Goal: Information Seeking & Learning: Check status

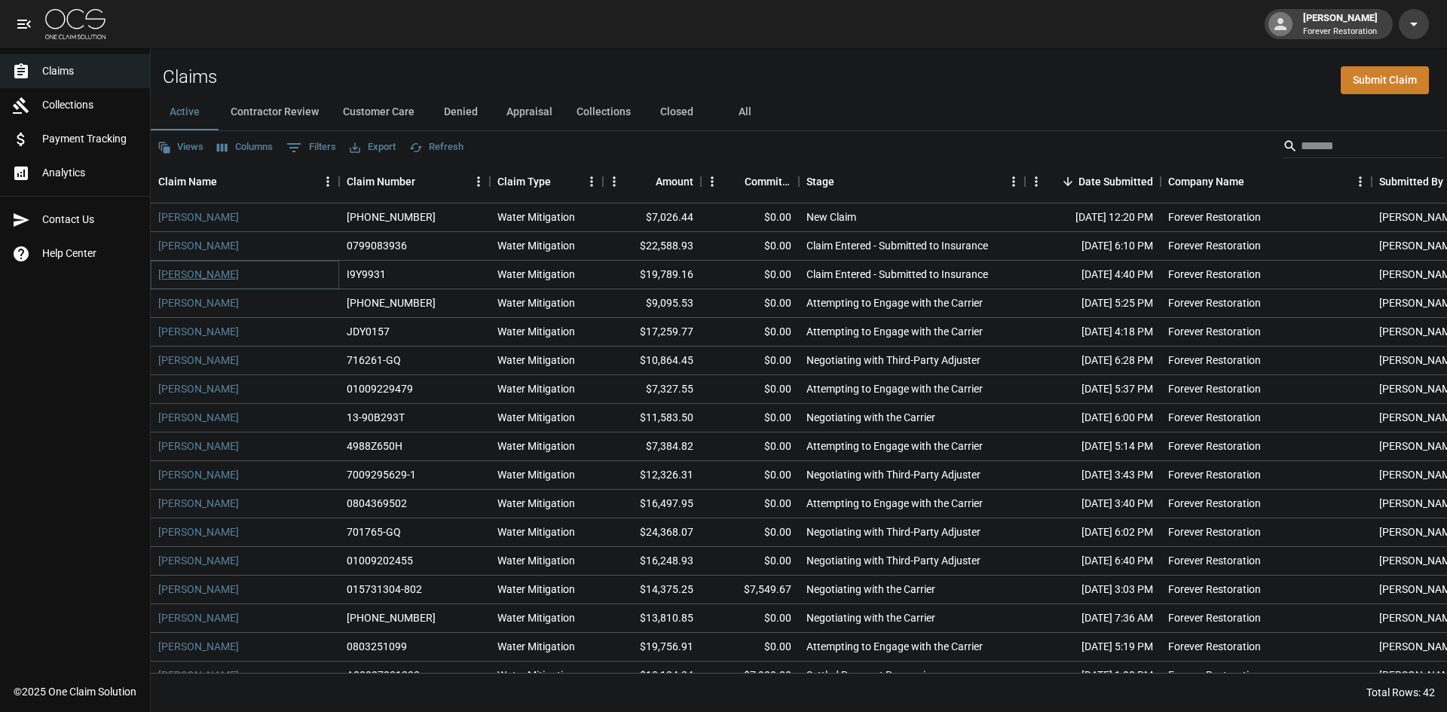
click at [197, 274] on link "[PERSON_NAME]" at bounding box center [198, 274] width 81 height 15
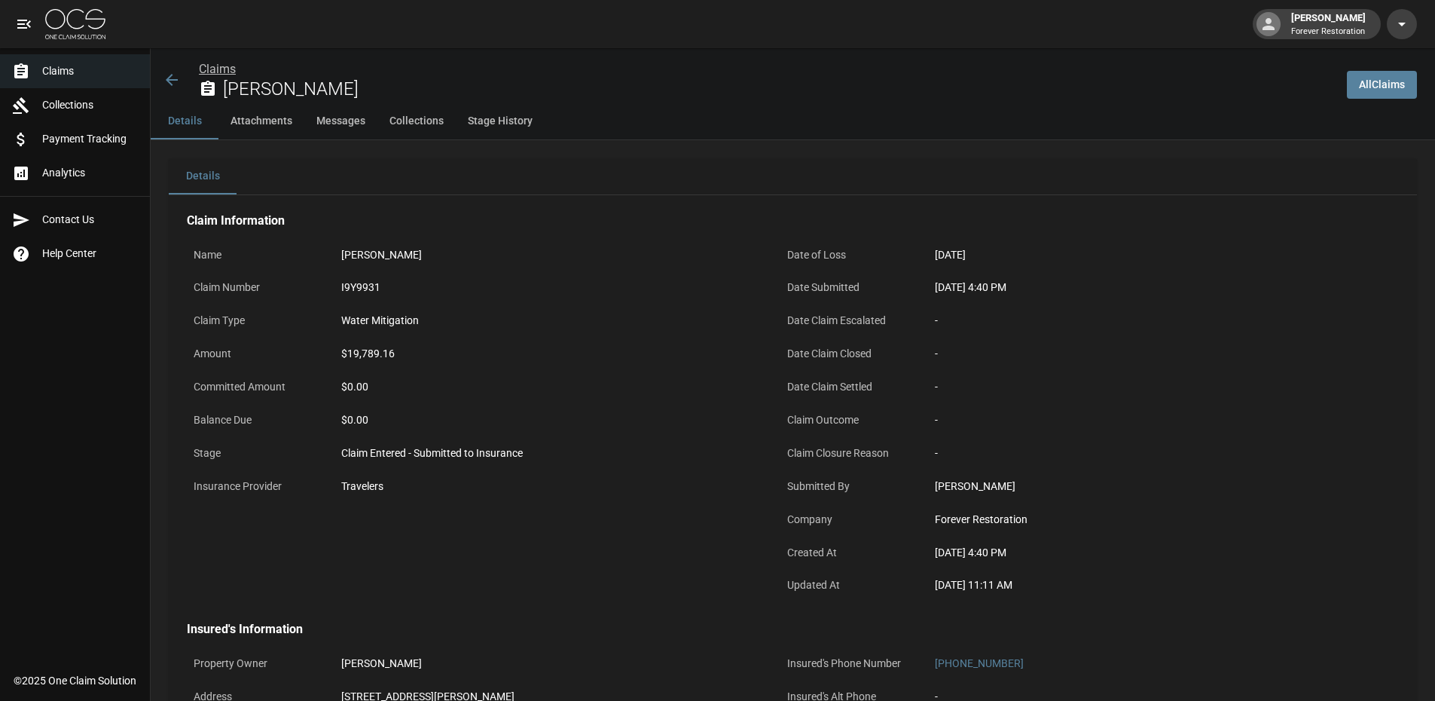
click at [224, 63] on link "Claims" at bounding box center [217, 69] width 37 height 14
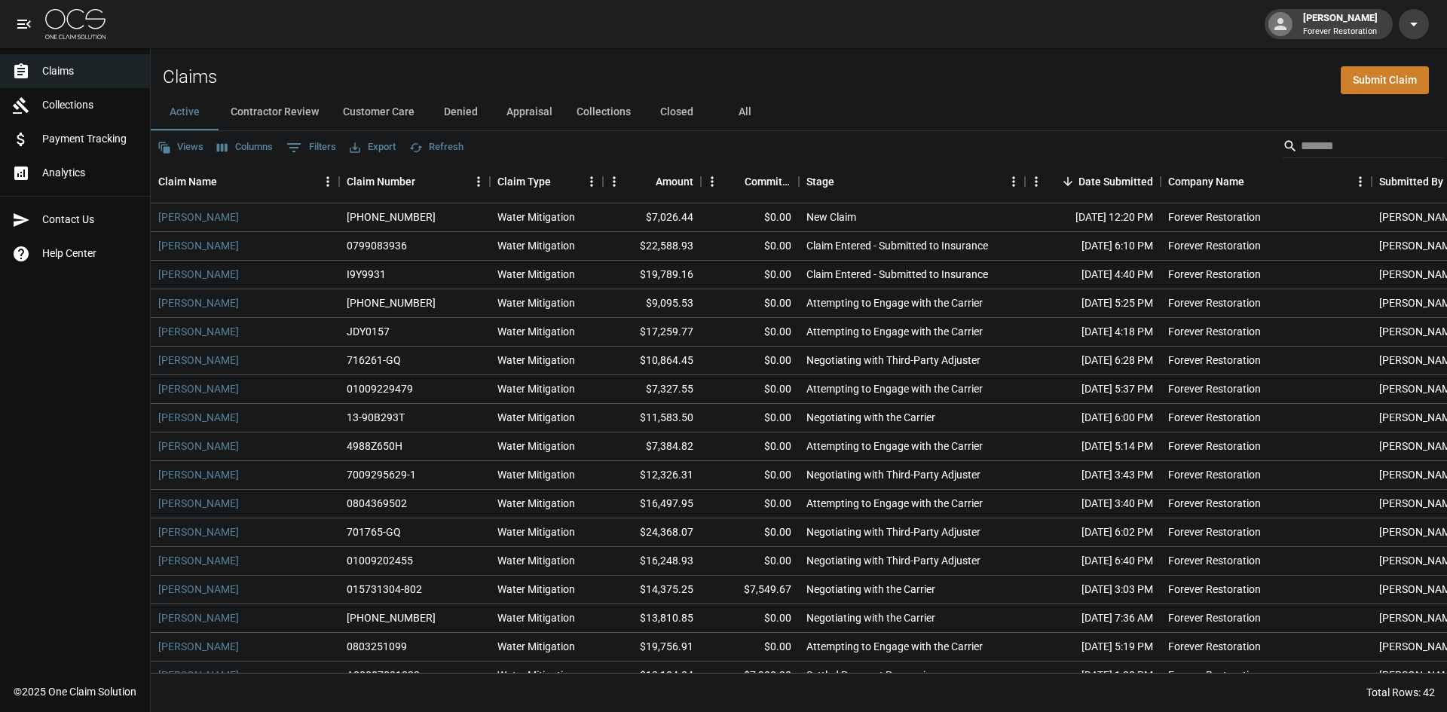
click at [462, 109] on button "Denied" at bounding box center [460, 112] width 68 height 36
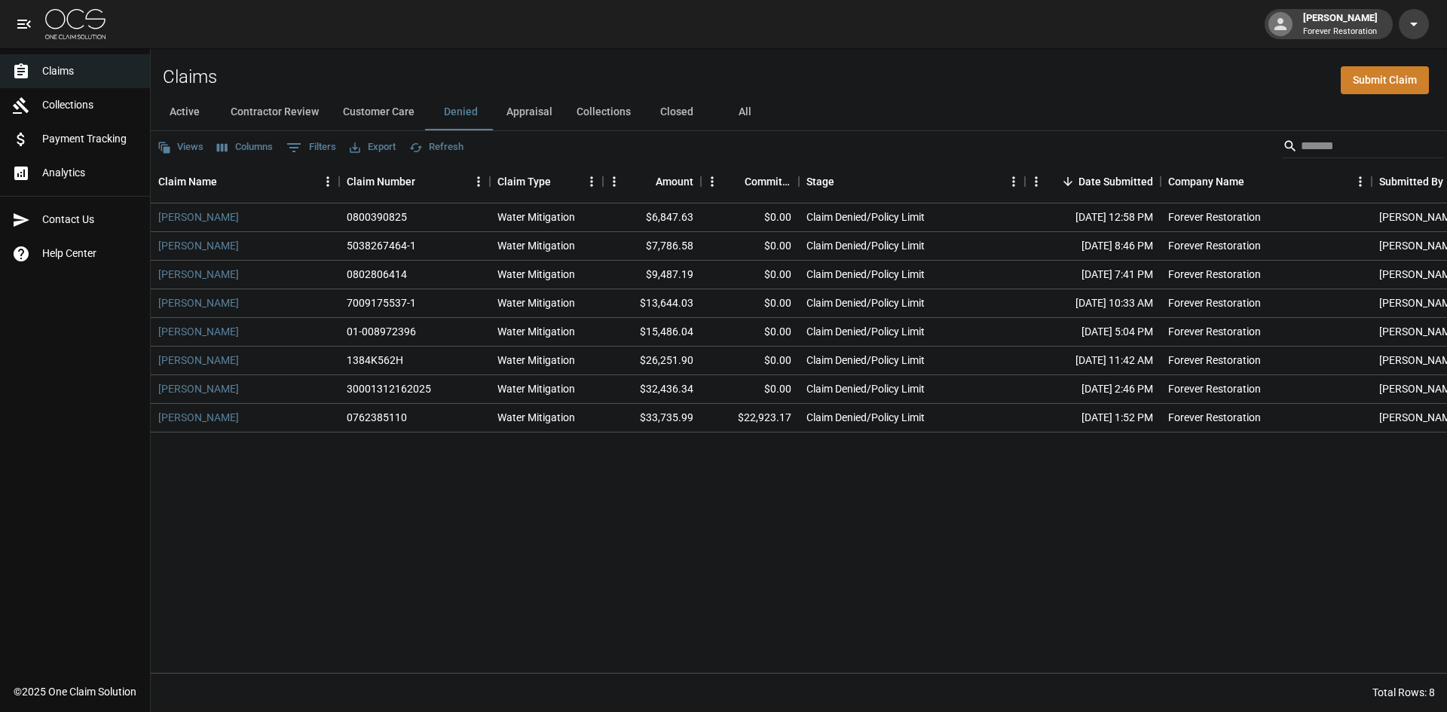
click at [741, 108] on button "All" at bounding box center [744, 112] width 68 height 36
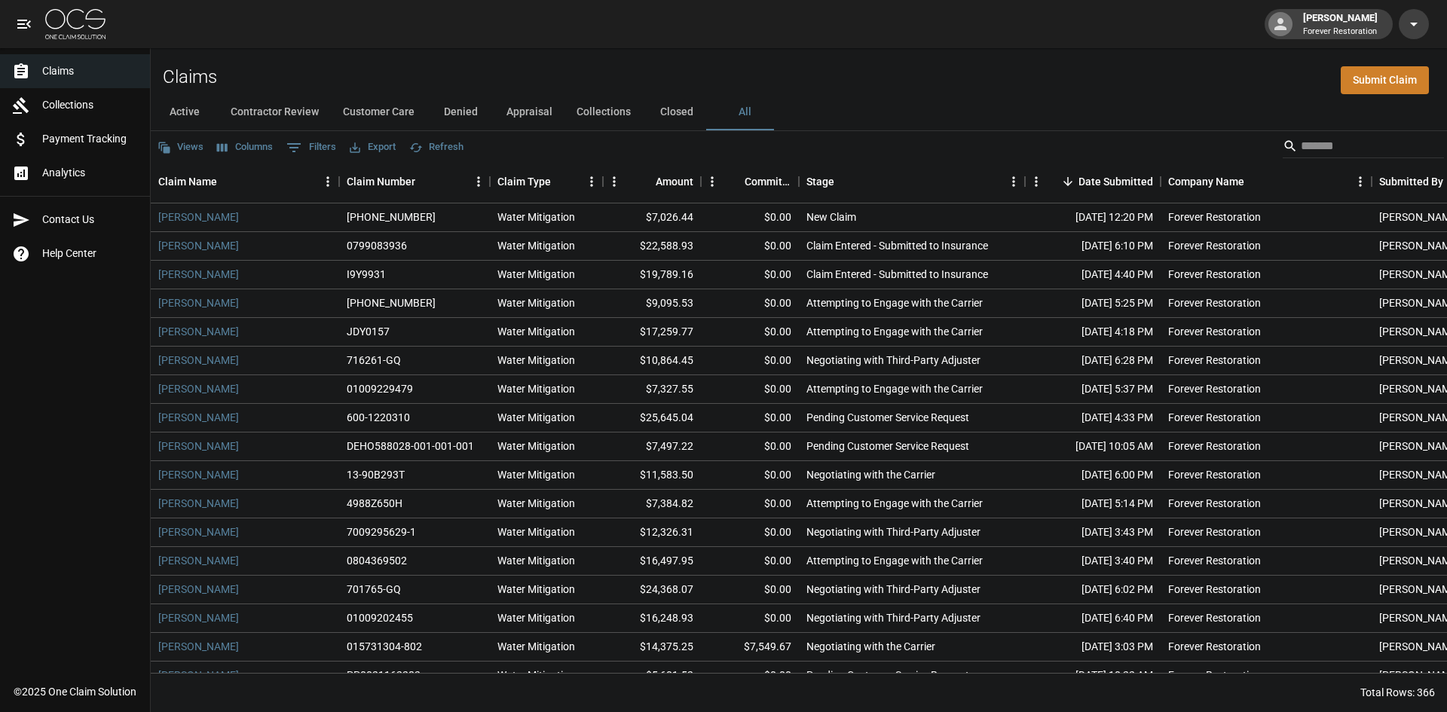
click at [185, 112] on button "Active" at bounding box center [185, 112] width 68 height 36
click at [1300, 136] on input "Search" at bounding box center [1360, 146] width 121 height 24
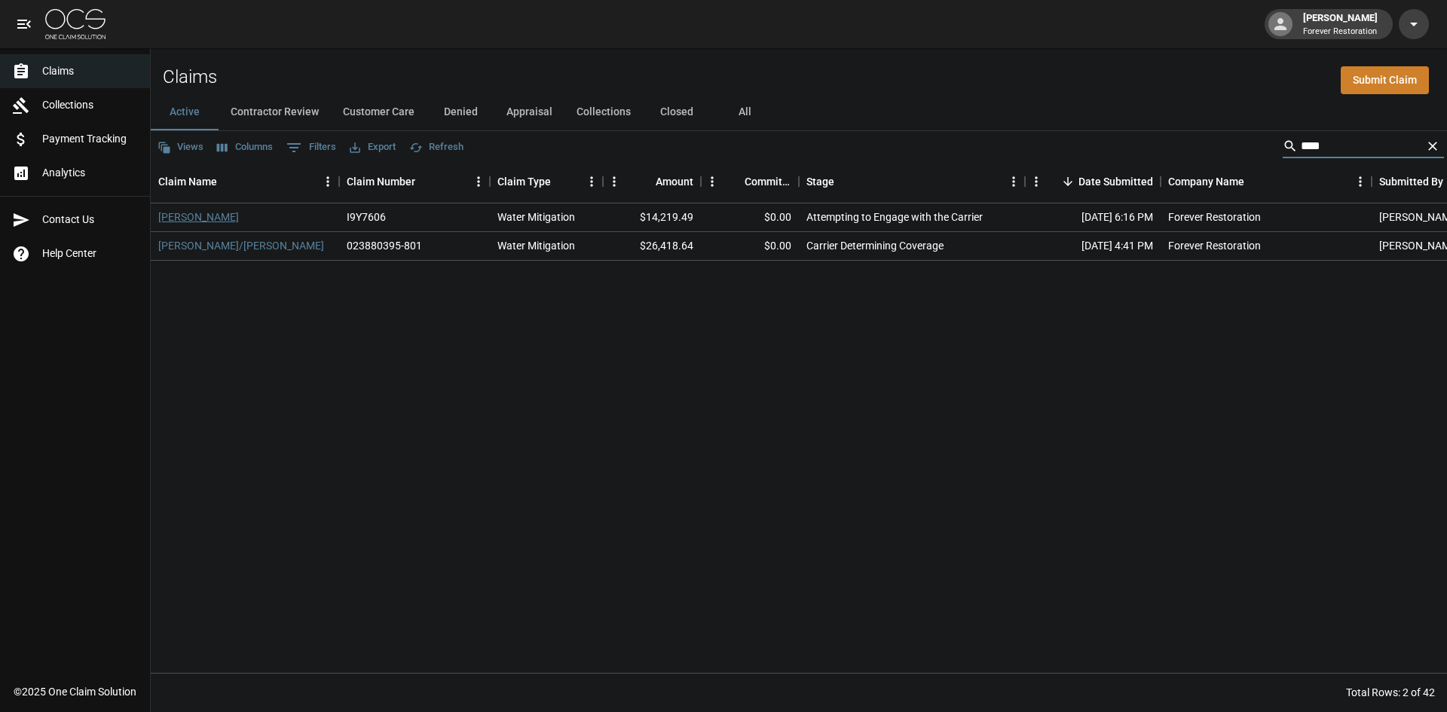
type input "****"
click at [182, 221] on link "[PERSON_NAME]" at bounding box center [198, 216] width 81 height 15
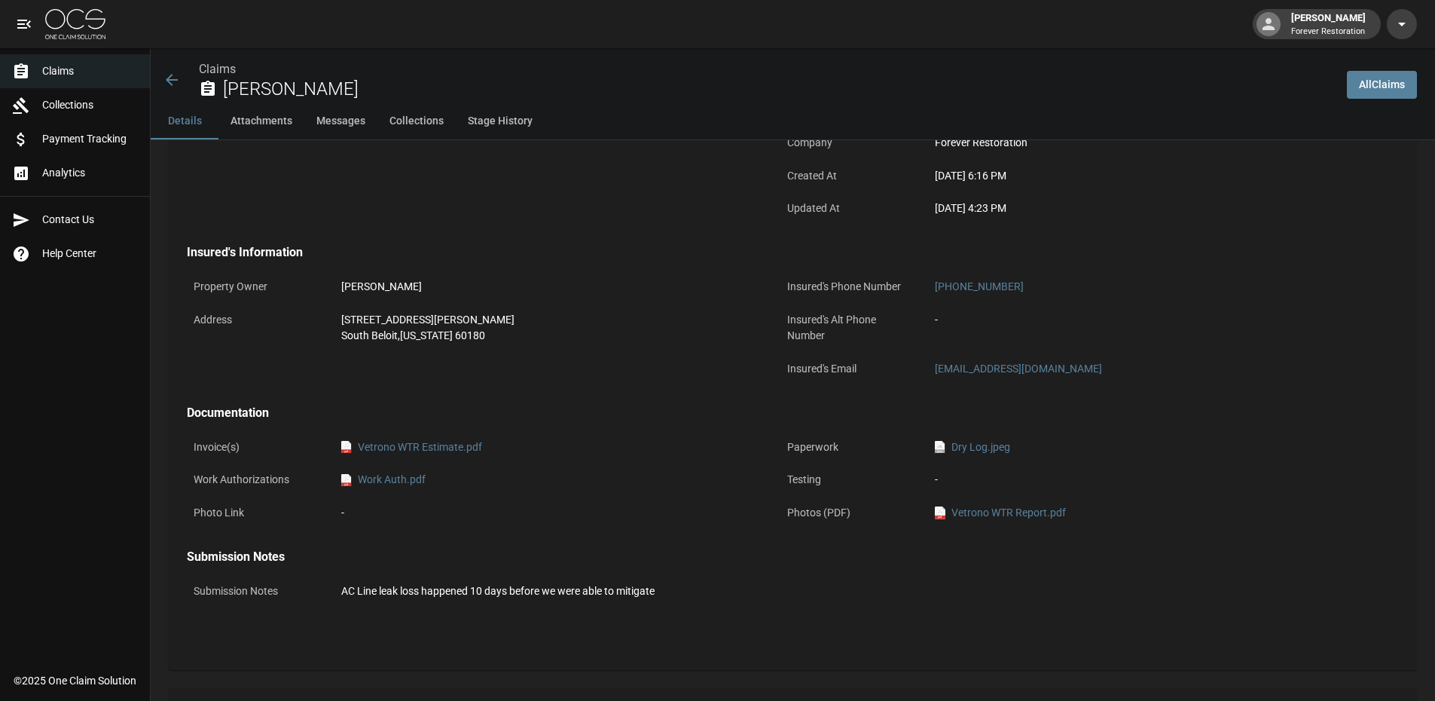
scroll to position [452, 0]
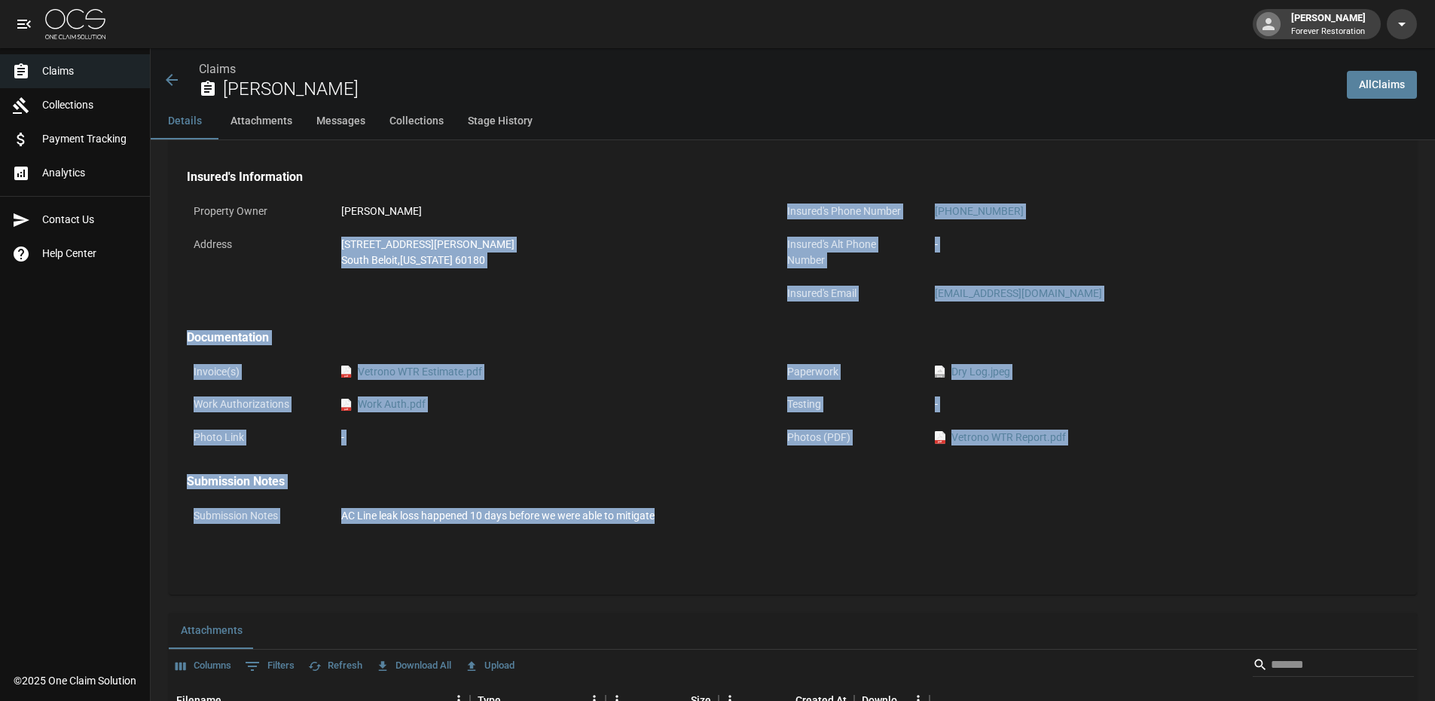
drag, startPoint x: 669, startPoint y: 524, endPoint x: 297, endPoint y: 304, distance: 432.4
click at [297, 304] on div "Claim Information Name [PERSON_NAME] Claim Number I9Y7606 Claim Type Water Miti…" at bounding box center [771, 156] width 1205 height 827
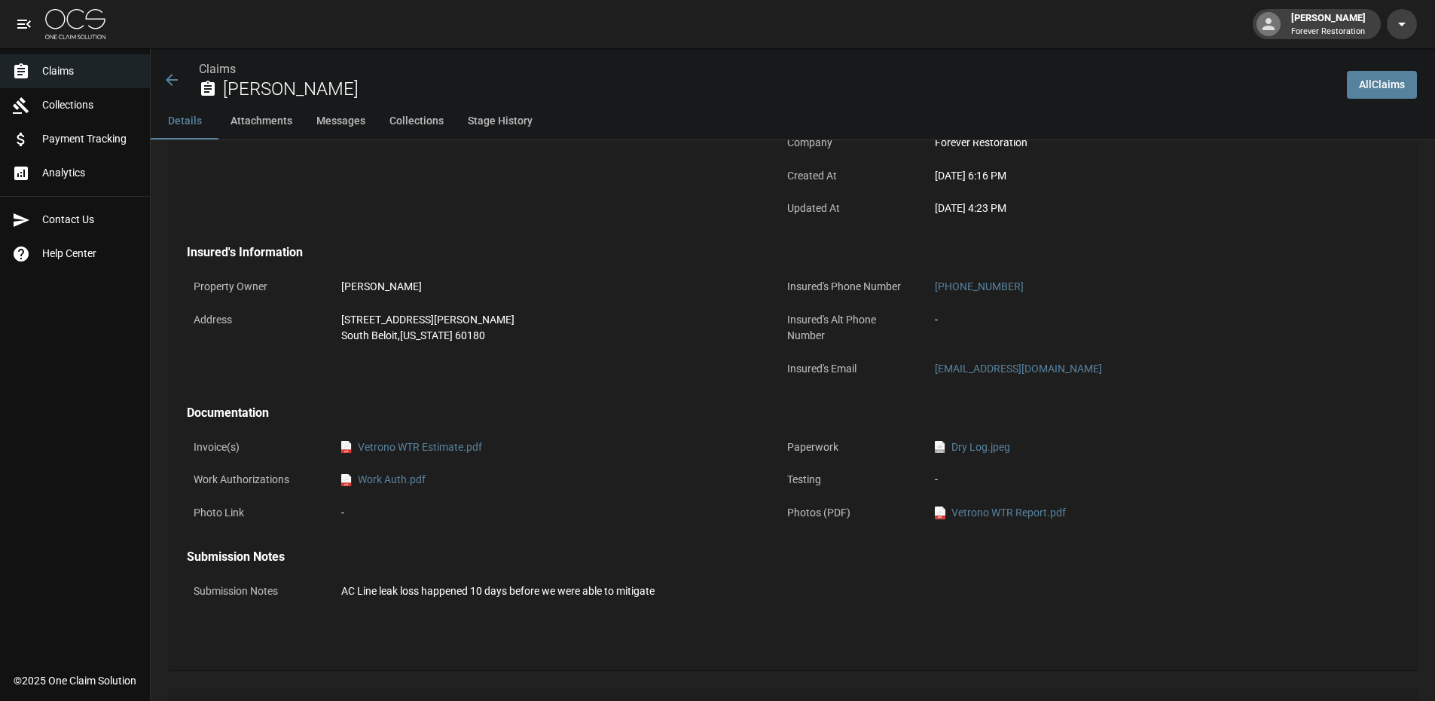
click at [341, 234] on div "Claim Information Name [PERSON_NAME] Claim Number I9Y7606 Claim Type Water Miti…" at bounding box center [771, 231] width 1205 height 827
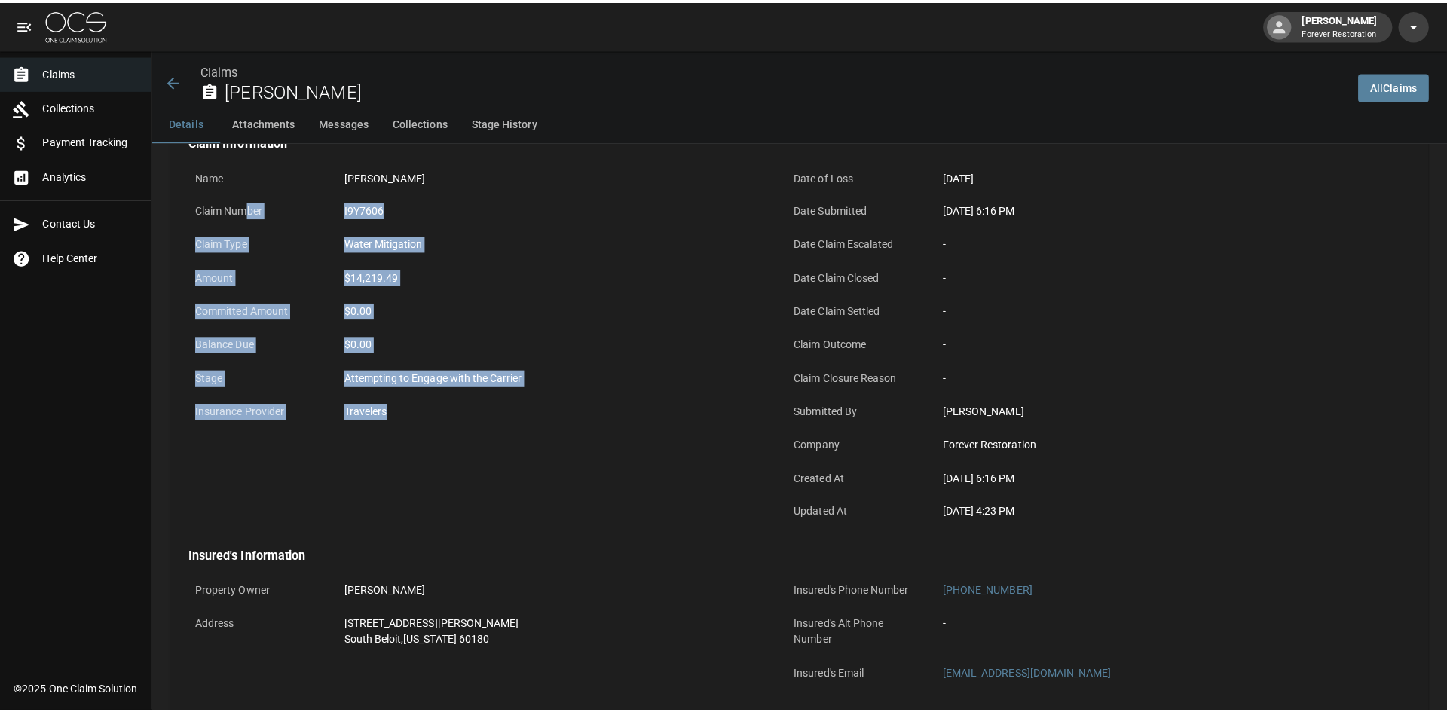
scroll to position [0, 0]
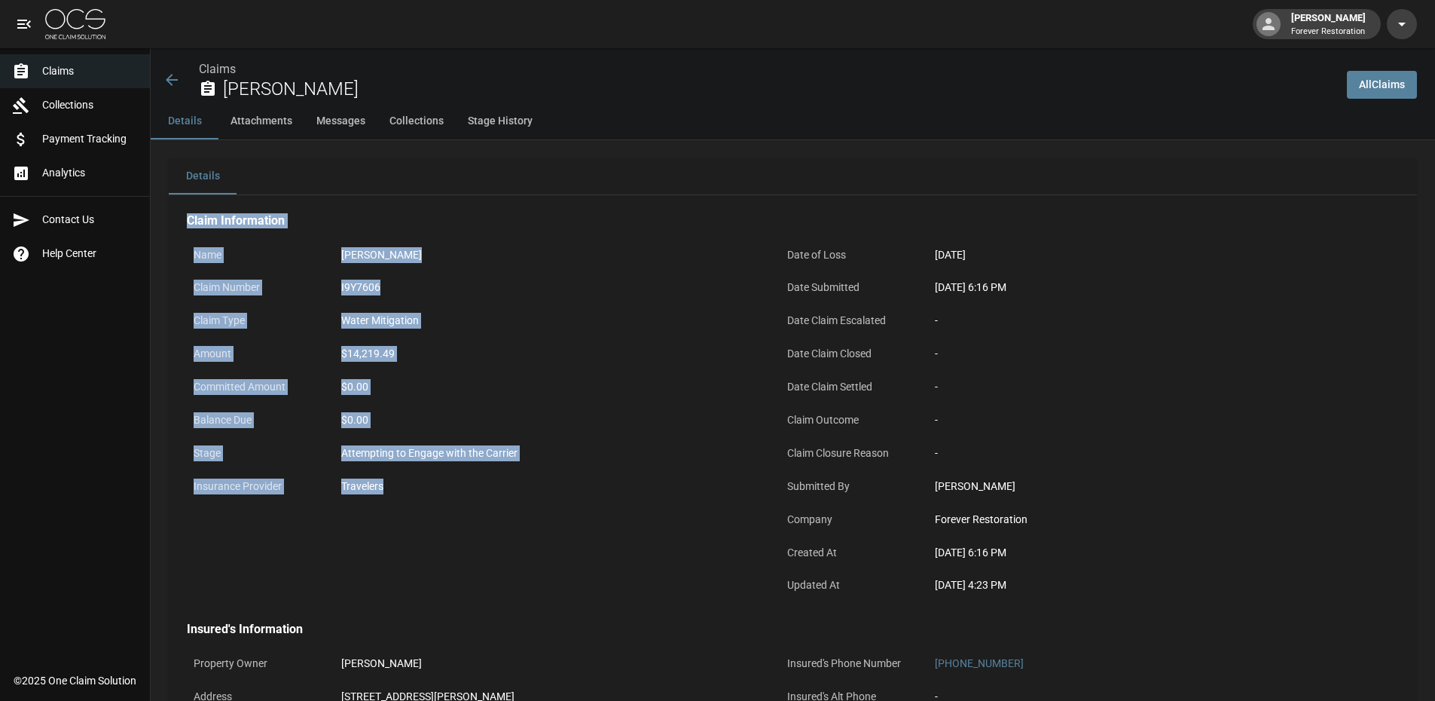
drag, startPoint x: 462, startPoint y: 336, endPoint x: 179, endPoint y: 206, distance: 310.8
click at [179, 206] on div "Claim Information Name [PERSON_NAME] Claim Number I9Y7606 Claim Type Water Miti…" at bounding box center [771, 608] width 1205 height 827
click at [301, 233] on div "Name [PERSON_NAME] Claim Number I9Y7606 Claim Type Water Mitigation Amount $14,…" at bounding box center [466, 413] width 594 height 382
click at [179, 218] on div "Claim Information Name [PERSON_NAME] Claim Number I9Y7606 Claim Type Water Miti…" at bounding box center [771, 608] width 1205 height 827
click at [286, 222] on div "Name [PERSON_NAME] Claim Number I9Y7606 Claim Type Water Mitigation Amount $14,…" at bounding box center [466, 413] width 594 height 382
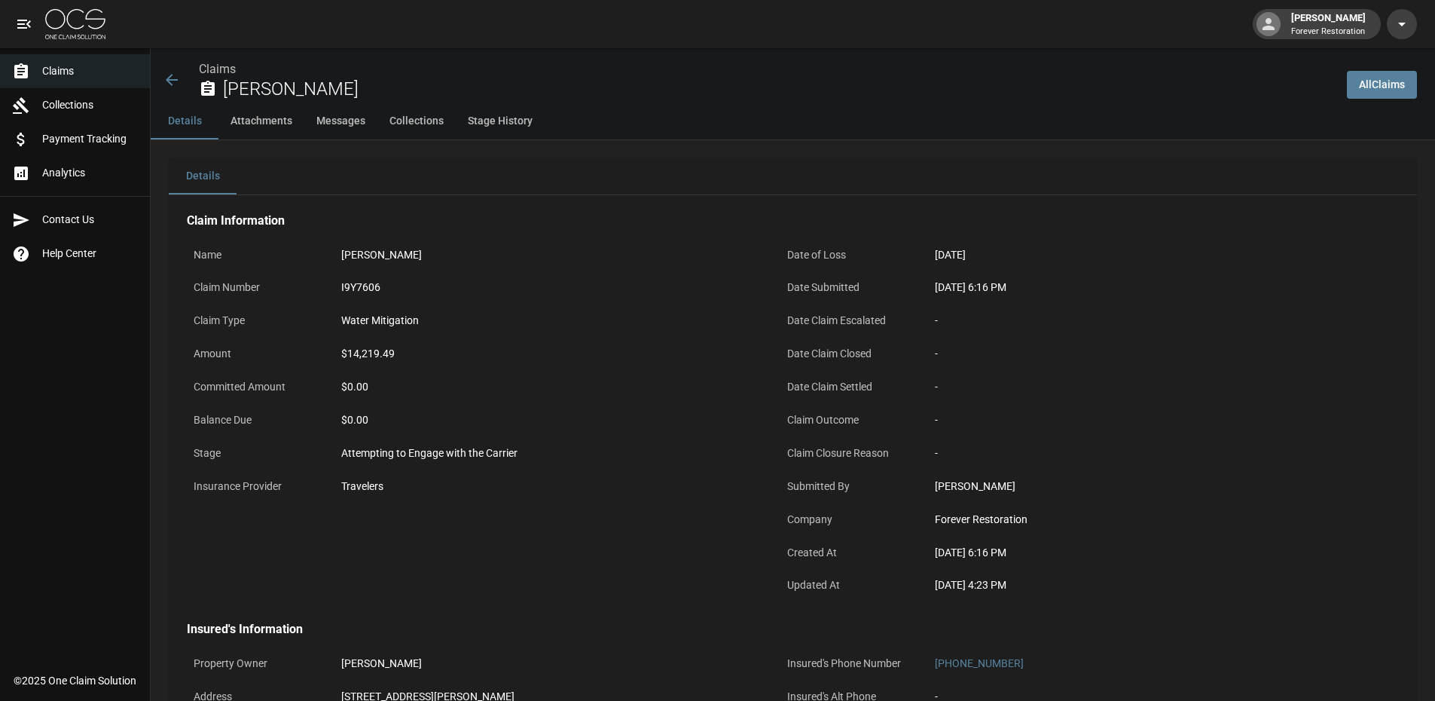
click at [1395, 91] on link "All Claims" at bounding box center [1382, 85] width 70 height 28
